Goal: Task Accomplishment & Management: Complete application form

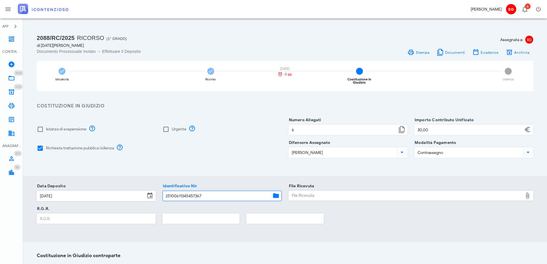
click at [302, 191] on div "File Ricevuta" at bounding box center [406, 195] width 234 height 9
type input "C:\fakepath\RGR.pdf"
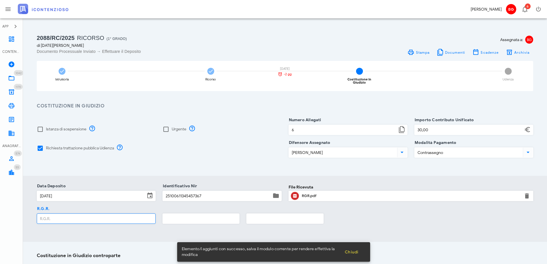
click at [100, 214] on input "R.G.R." at bounding box center [96, 218] width 118 height 10
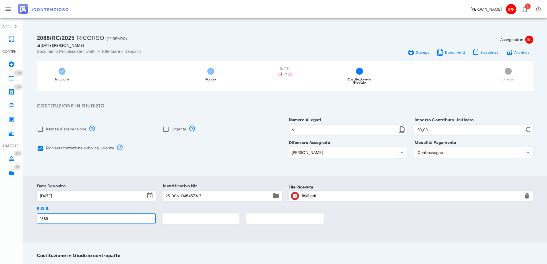
type input "1885"
click at [207, 213] on input "text" at bounding box center [201, 218] width 76 height 10
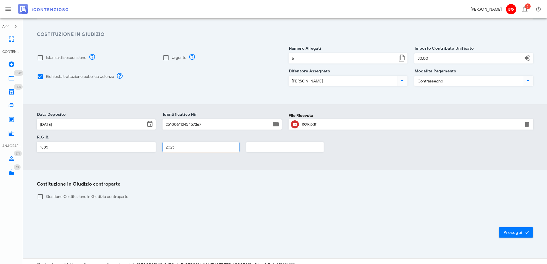
scroll to position [75, 0]
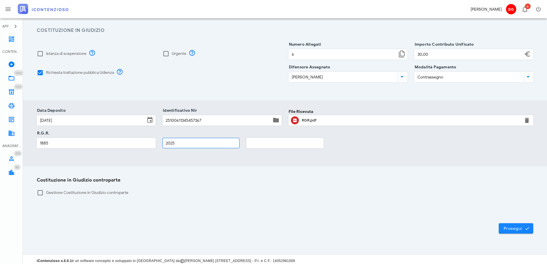
type input "2025"
click at [508, 226] on span "Prosegui" at bounding box center [515, 228] width 25 height 5
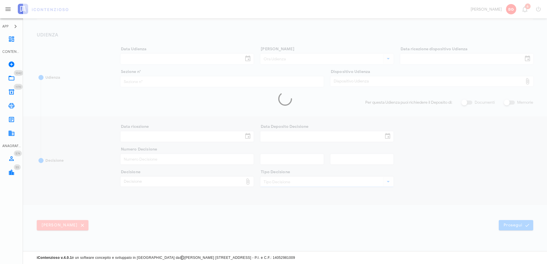
scroll to position [71, 0]
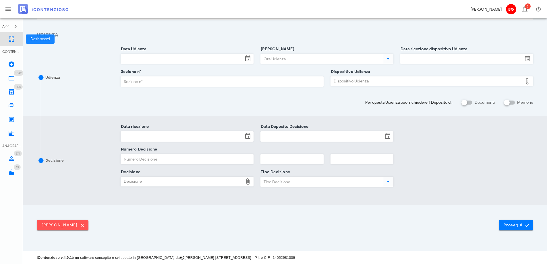
click at [9, 34] on link "Dashboard" at bounding box center [11, 39] width 23 height 14
